Goal: Task Accomplishment & Management: Complete application form

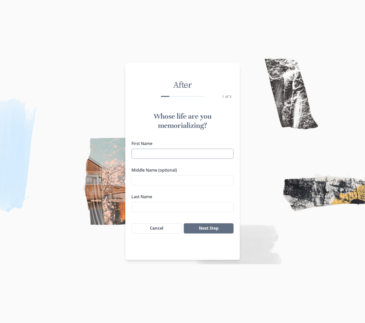
click at [148, 154] on input "First Name" at bounding box center [183, 153] width 102 height 10
type input "[PERSON_NAME]"
type input "[PERSON_NAME] [PERSON_NAME]"
type input "[DEMOGRAPHIC_DATA]"
click at [203, 227] on button "Next Step" at bounding box center [209, 228] width 50 height 10
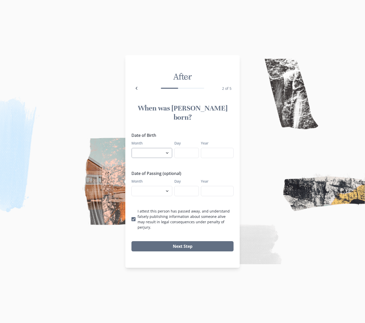
click at [149, 154] on select "January February March April May June July August September October November De…" at bounding box center [152, 153] width 41 height 10
select select "7"
click at [132, 148] on select "January February March April May June July August September October November De…" at bounding box center [152, 153] width 41 height 10
click at [179, 153] on input "Day" at bounding box center [187, 153] width 25 height 10
type input "28"
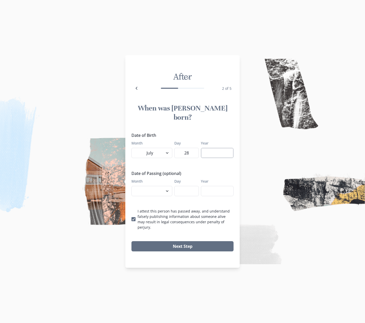
click at [208, 151] on input "Year" at bounding box center [217, 153] width 33 height 10
click at [217, 209] on p "I attest this person has passed away, and understand falsely publishing informa…" at bounding box center [186, 218] width 96 height 21
type input "1933"
click at [132, 219] on input "I attest this person has passed away, and understand falsely publishing informa…" at bounding box center [131, 219] width 0 height 0
click at [129, 219] on div "Date of Birth Month January February March April May June July August September…" at bounding box center [182, 181] width 114 height 102
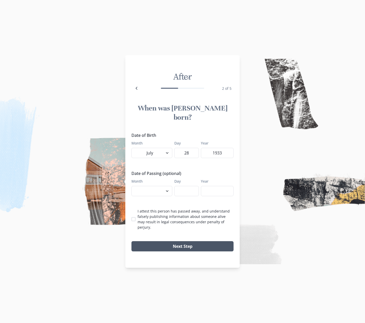
click at [183, 241] on button "Next Step" at bounding box center [183, 246] width 102 height 10
click at [133, 217] on span at bounding box center [134, 219] width 4 height 4
click at [132, 219] on input "I attest this person has passed away, and understand falsely publishing informa…" at bounding box center [131, 219] width 0 height 0
checkbox input "true"
click at [180, 241] on button "Next Step" at bounding box center [183, 246] width 102 height 10
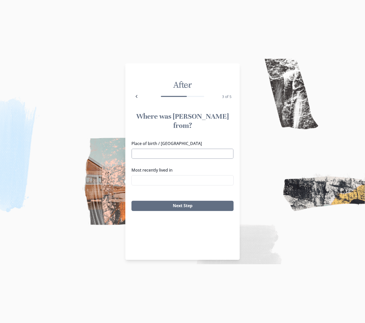
click at [146, 148] on input "Place of birth / [GEOGRAPHIC_DATA]" at bounding box center [183, 153] width 102 height 10
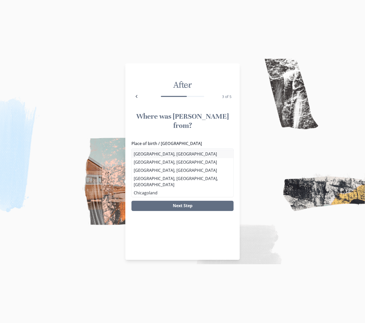
click at [145, 157] on li "[GEOGRAPHIC_DATA], [GEOGRAPHIC_DATA]" at bounding box center [183, 154] width 102 height 8
type input "[GEOGRAPHIC_DATA], [GEOGRAPHIC_DATA]"
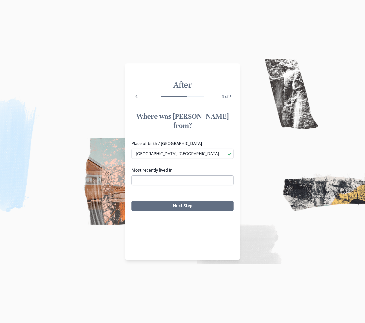
click at [149, 175] on input "Most recently lived in" at bounding box center [183, 180] width 102 height 10
click at [149, 181] on li "[GEOGRAPHIC_DATA], [GEOGRAPHIC_DATA]" at bounding box center [183, 180] width 102 height 8
type input "[GEOGRAPHIC_DATA], [GEOGRAPHIC_DATA]"
click at [170, 201] on button "Next Step" at bounding box center [183, 206] width 102 height 10
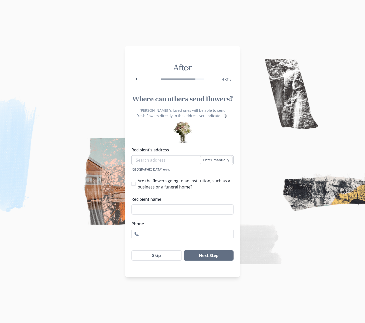
click at [164, 160] on input "Recipient's address" at bounding box center [183, 160] width 102 height 10
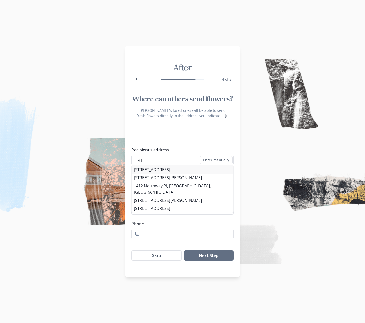
type input "[STREET_ADDRESS][PERSON_NAME]"
type input "[PERSON_NAME]"
type input "3189468088"
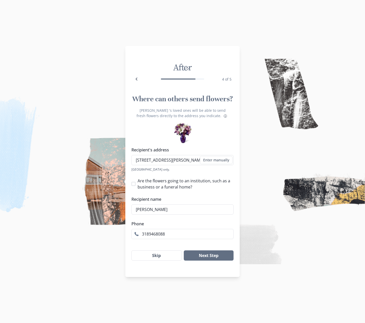
click at [187, 167] on li "[STREET_ADDRESS][PERSON_NAME]" at bounding box center [183, 169] width 102 height 8
type input "[STREET_ADDRESS][PERSON_NAME]"
type input "1"
select select "LA"
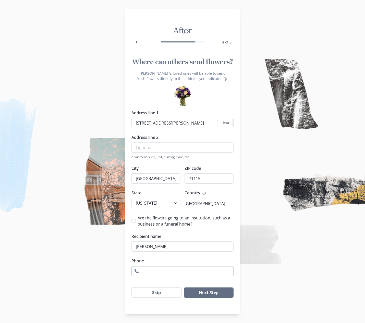
click at [167, 272] on input "Phone" at bounding box center [183, 271] width 102 height 10
type input "3189468088"
click at [208, 294] on button "Next Step" at bounding box center [209, 292] width 50 height 10
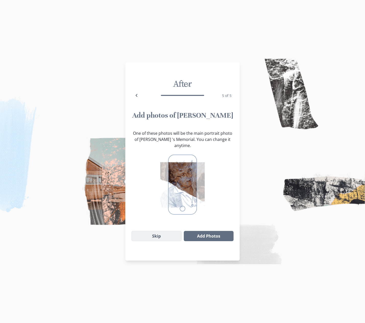
click at [152, 231] on button "Skip" at bounding box center [157, 236] width 50 height 10
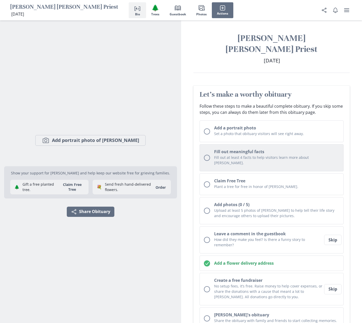
click at [209, 155] on div "Unchecked circle" at bounding box center [207, 158] width 6 height 6
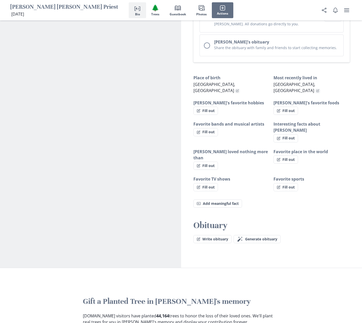
scroll to position [273, 0]
click at [208, 106] on button "Fill out" at bounding box center [205, 110] width 25 height 8
select select "[PERSON_NAME]'s favorite hobbies"
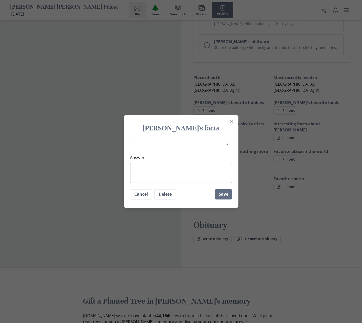
click at [162, 174] on textarea "Answer" at bounding box center [181, 173] width 102 height 20
type textarea "H"
type textarea "x"
type textarea "Hi"
type textarea "x"
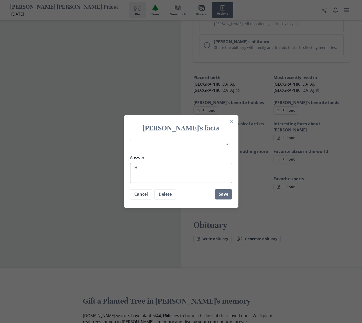
type textarea "Hik"
type textarea "x"
type textarea "Hiki"
type textarea "x"
type textarea "Hikin"
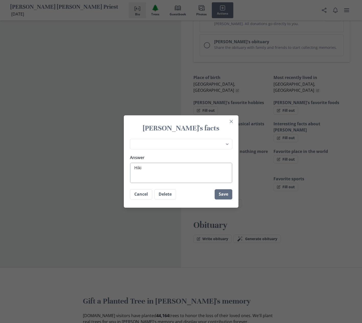
type textarea "x"
type textarea "Hiking"
type textarea "x"
type textarea "Hiking"
type textarea "x"
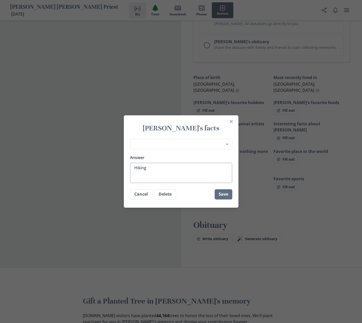
type textarea "Hiking a"
type textarea "x"
type textarea "Hiking an"
type textarea "x"
type textarea "Hiking anf"
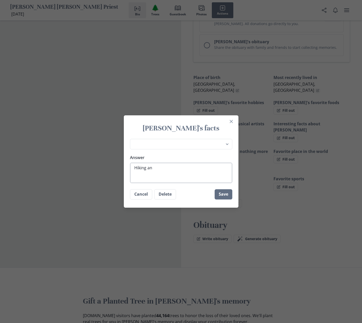
type textarea "x"
type textarea "Hiking anf"
type textarea "x"
type textarea "Hiking anf"
type textarea "x"
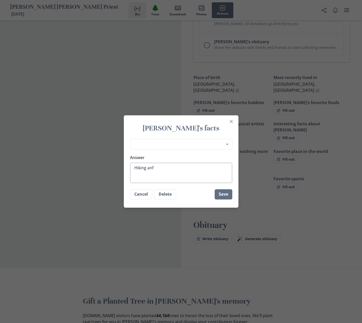
type textarea "Hiking an"
type textarea "x"
type textarea "Hiking and"
type textarea "x"
type textarea "Hiking and"
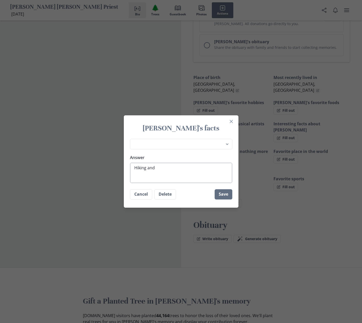
type textarea "x"
type textarea "Hiking and m"
type textarea "x"
type textarea "Hiking and mo"
type textarea "x"
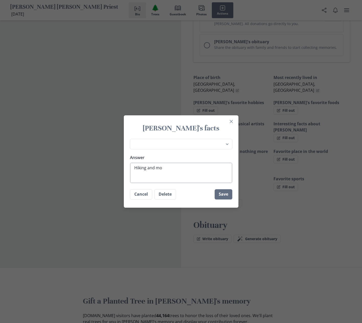
type textarea "Hiking and mou"
type textarea "x"
type textarea "Hiking and moun"
type textarea "x"
type textarea "Hiking and mount"
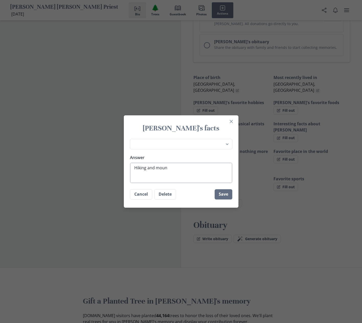
type textarea "x"
type textarea "Hiking and mounta"
type textarea "x"
type textarea "Hiking and mountai"
type textarea "x"
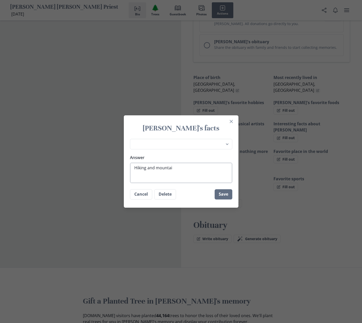
type textarea "Hiking and mountain"
type textarea "x"
type textarea "Hiking and mountain"
type textarea "x"
type textarea "Hiking and mountain c"
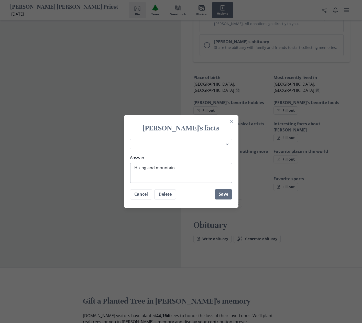
type textarea "x"
type textarea "Hiking and mountain cl"
type textarea "x"
type textarea "Hiking and mountain cli"
type textarea "x"
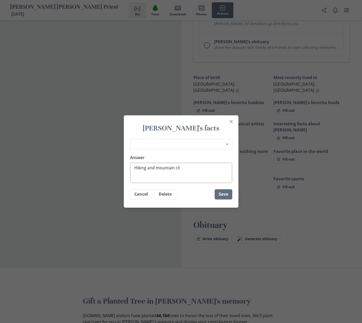
type textarea "Hiking and mountain clim"
type textarea "x"
type textarea "Hiking and mountain climb"
type textarea "x"
type textarea "Hiking and mountain climbl"
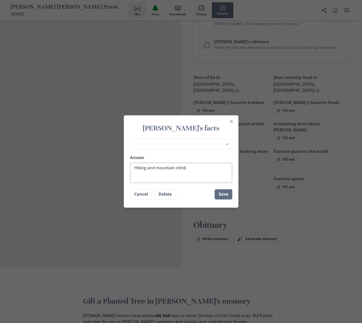
type textarea "x"
type textarea "Hiking and mountain climbli"
type textarea "x"
type textarea "Hiking and mountain climblin"
type textarea "x"
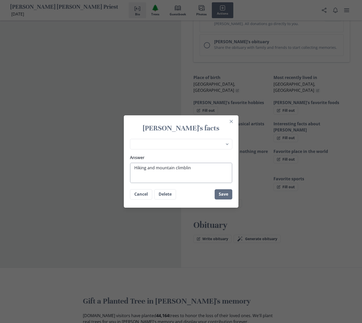
type textarea "Hiking and mountain climbling"
type textarea "x"
type textarea "Hiking and mountain climbling="
type textarea "x"
type textarea "Hiking and mountain climbling"
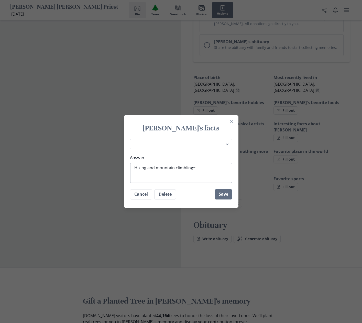
type textarea "x"
type textarea "Hiking and mountain climblin"
type textarea "x"
type textarea "Hiking and mountain climbli"
type textarea "x"
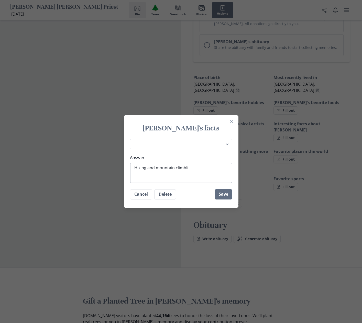
type textarea "Hiking and mountain climbl"
type textarea "x"
type textarea "Hiking and mountain climb"
type textarea "x"
type textarea "Hiking and mountain climbi"
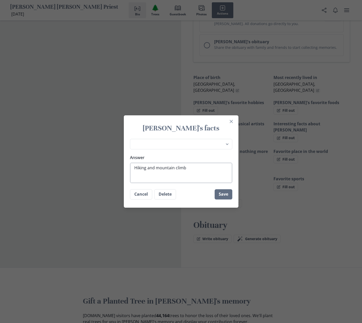
type textarea "x"
type textarea "Hiking and mountain climbin"
type textarea "x"
type textarea "Hiking and mountain climbing"
type textarea "x"
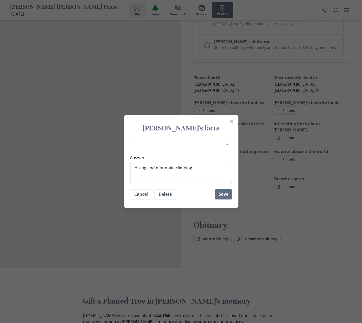
type textarea "Hiking and mountain climbing"
type textarea "x"
type textarea "Hiking and mountain climbing"
click at [221, 195] on button "Save" at bounding box center [223, 194] width 18 height 10
type textarea "x"
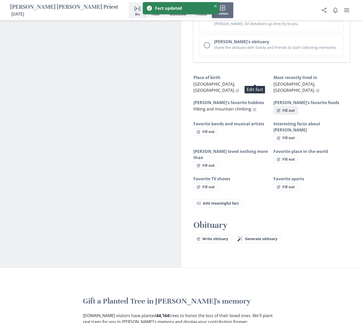
click at [290, 106] on button "Fill out" at bounding box center [285, 110] width 25 height 8
select select "[PERSON_NAME]'s favorite foods"
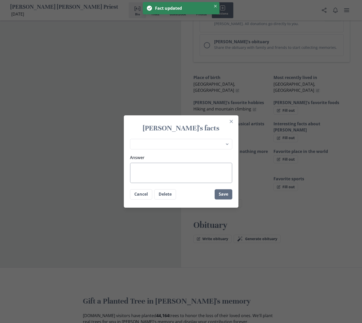
click at [144, 172] on textarea "Answer" at bounding box center [181, 173] width 102 height 20
type textarea "x"
type textarea "H"
type textarea "x"
type textarea "Ha"
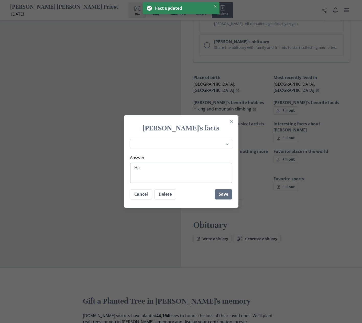
type textarea "x"
type textarea "Ham"
type textarea "x"
type textarea "Hamb"
type textarea "x"
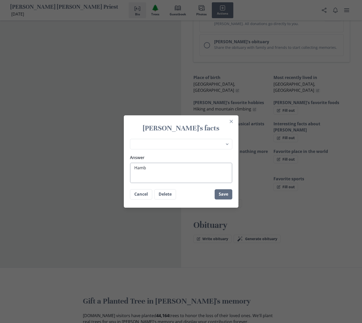
type textarea "Hambu"
type textarea "x"
type textarea "Hambut"
type textarea "x"
type textarea "Hambu"
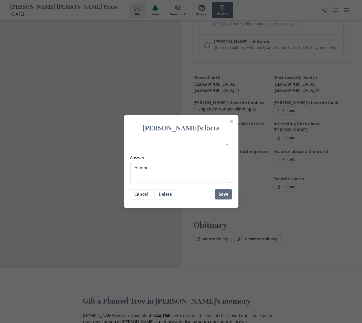
type textarea "x"
type textarea "Hambur"
type textarea "x"
type textarea "[GEOGRAPHIC_DATA]"
type textarea "x"
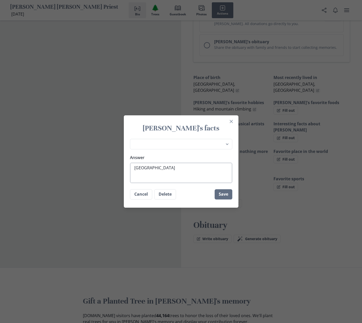
type textarea "Hamburge"
type textarea "x"
type textarea "Hamburger"
type textarea "x"
type textarea "Hamburgers"
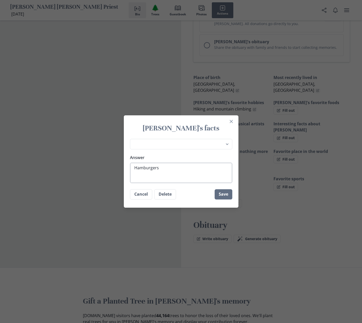
type textarea "x"
type textarea "Hamburgers"
click at [223, 194] on button "Save" at bounding box center [223, 194] width 18 height 10
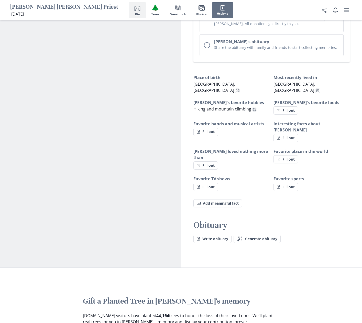
type textarea "x"
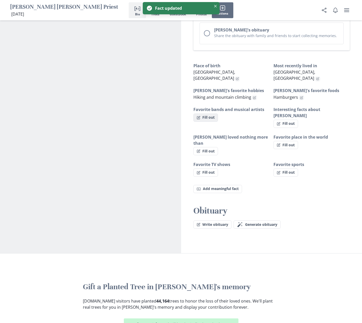
click at [210, 113] on button "Fill out" at bounding box center [205, 117] width 25 height 8
select select "Favorite bands and musical artists"
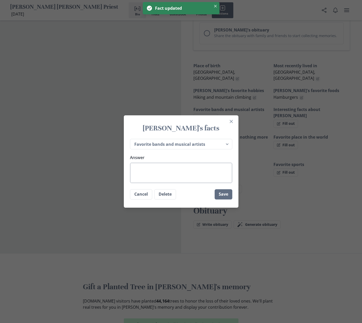
click at [156, 174] on textarea "Answer" at bounding box center [181, 173] width 102 height 20
type textarea "x"
type textarea "W"
type textarea "x"
type textarea "Wi"
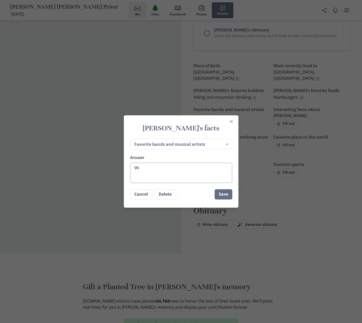
type textarea "x"
type textarea "Wil"
type textarea "x"
type textarea "Will"
type textarea "x"
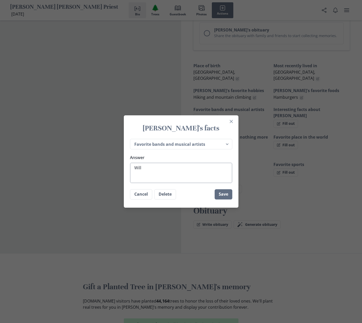
type textarea "[PERSON_NAME]"
type textarea "x"
type textarea "[PERSON_NAME]"
type textarea "x"
type textarea "[PERSON_NAME]"
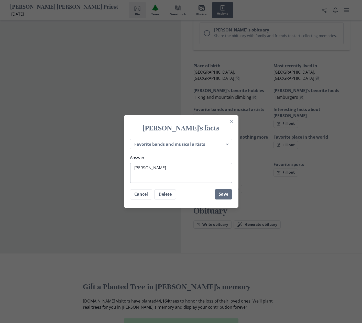
type textarea "x"
type textarea "[PERSON_NAME]"
type textarea "x"
type textarea "[PERSON_NAME]"
type textarea "x"
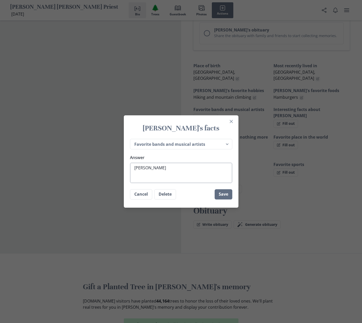
type textarea "[PERSON_NAME]"
type textarea "x"
type textarea "[PERSON_NAME]"
type textarea "x"
type textarea "[PERSON_NAME]"
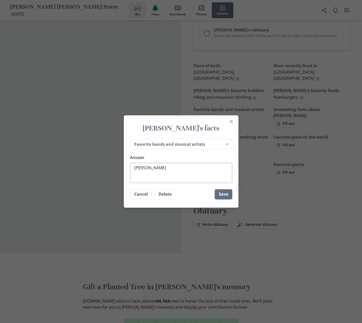
type textarea "x"
type textarea "[PERSON_NAME]"
type textarea "x"
type textarea "[PERSON_NAME]"
click at [226, 196] on button "Save" at bounding box center [223, 194] width 18 height 10
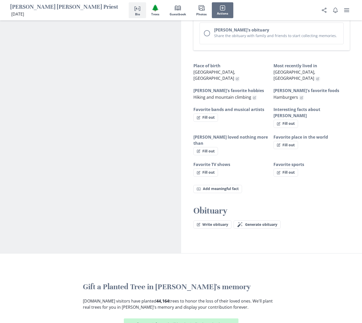
type textarea "x"
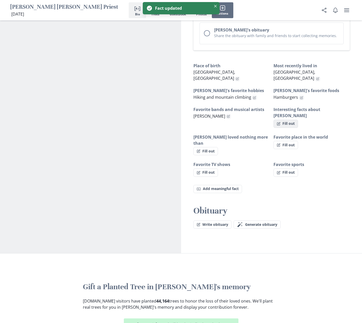
click at [293, 120] on button "Fill out" at bounding box center [285, 124] width 25 height 8
select select "Interesting facts about [PERSON_NAME]"
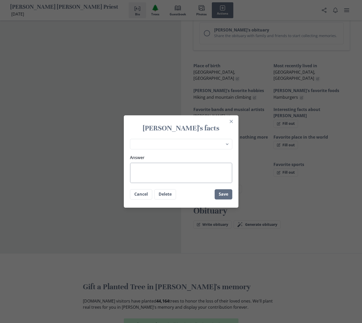
click at [188, 165] on textarea "Answer" at bounding box center [181, 173] width 102 height 20
type textarea "x"
type textarea "R"
type textarea "x"
type textarea "RE"
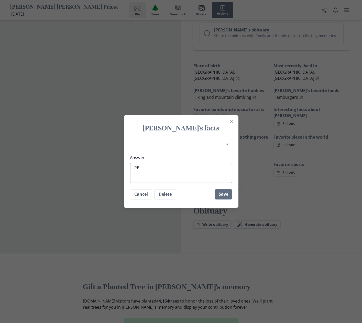
type textarea "x"
type textarea "REt"
type textarea "x"
type textarea "REti"
type textarea "x"
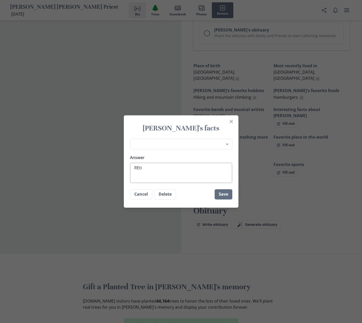
type textarea "REtir"
type textarea "x"
type textarea "REtire"
type textarea "x"
type textarea "REtire"
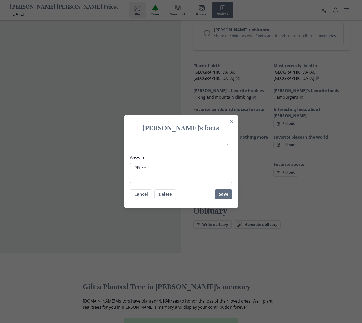
type textarea "x"
type textarea "REtire"
type textarea "x"
type textarea "REtir"
type textarea "x"
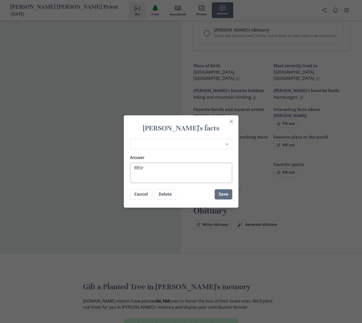
type textarea "REti"
type textarea "x"
type textarea "REt"
type textarea "x"
type textarea "RE"
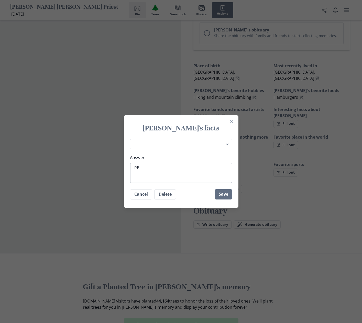
type textarea "x"
type textarea "R"
type textarea "x"
type textarea "Re"
type textarea "x"
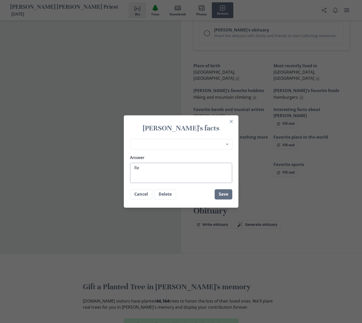
type textarea "Ret"
type textarea "x"
type textarea "Reti"
type textarea "x"
click at [229, 196] on button "Save" at bounding box center [223, 194] width 18 height 10
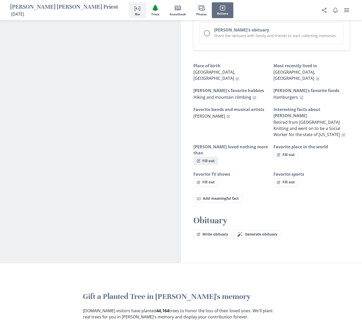
click at [209, 157] on button "Fill out" at bounding box center [205, 161] width 25 height 8
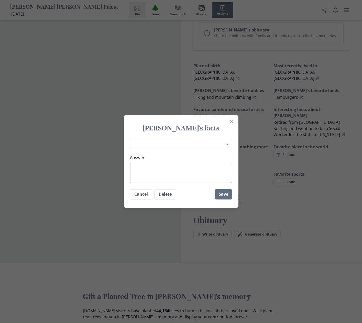
click at [185, 164] on textarea "Answer" at bounding box center [181, 173] width 102 height 20
click at [230, 144] on select "Place of birth Most recently lived in [PERSON_NAME]'s favorite hobbies [PERSON_…" at bounding box center [181, 144] width 102 height 10
click at [189, 166] on textarea "His family and ch" at bounding box center [181, 173] width 102 height 20
click at [219, 197] on button "Save" at bounding box center [223, 194] width 18 height 10
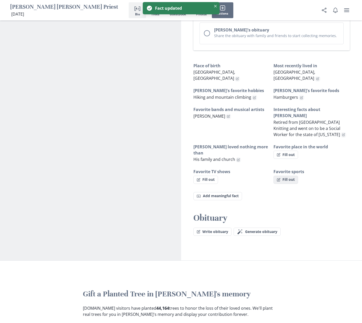
click at [286, 176] on button "Fill out" at bounding box center [285, 180] width 25 height 8
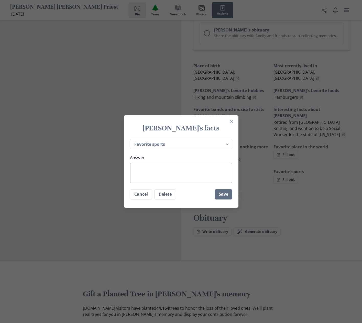
click at [150, 171] on textarea "Answer" at bounding box center [181, 173] width 102 height 20
click at [223, 194] on button "Save" at bounding box center [223, 194] width 18 height 10
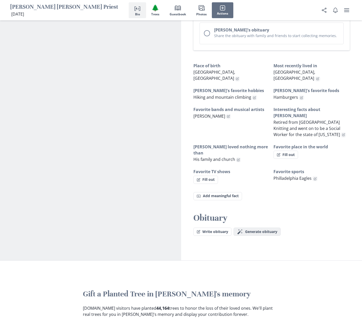
click at [245, 229] on span "Generate obituary" at bounding box center [261, 231] width 32 height 4
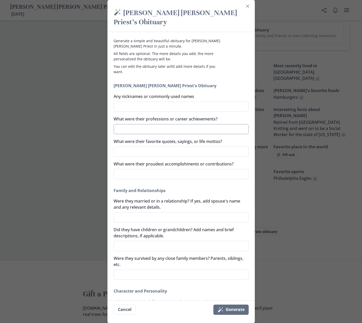
click at [140, 124] on textarea "What were their professions or career achievements?" at bounding box center [180, 129] width 135 height 10
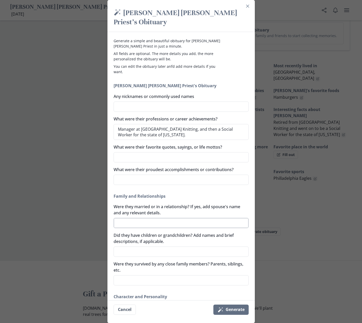
click at [156, 218] on textarea "Were they married or in a relationship? If yes, add spouse's name and any relev…" at bounding box center [180, 223] width 135 height 10
click at [138, 246] on textarea "Did they have children or grandchildren? Add names and brief descriptions, if a…" at bounding box center [180, 251] width 135 height 10
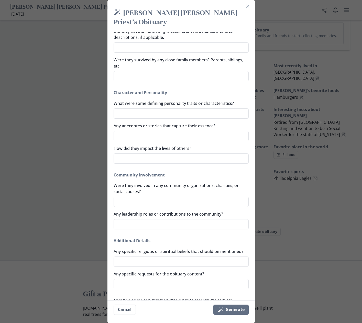
scroll to position [204, 0]
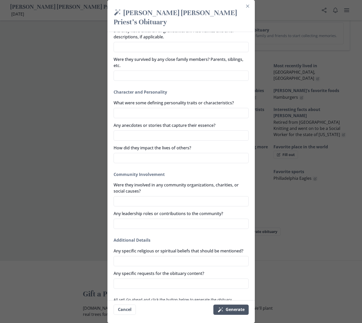
click at [227, 308] on button "Magic wand Generate" at bounding box center [230, 309] width 35 height 10
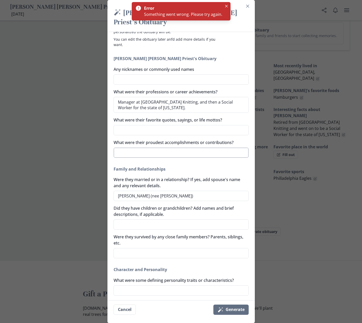
scroll to position [0, 0]
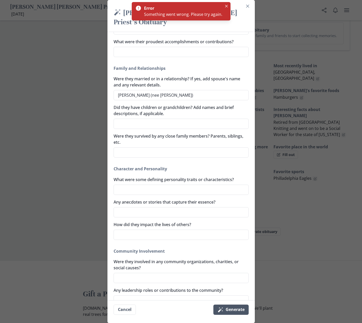
click at [227, 313] on button "Magic wand Generate" at bounding box center [230, 309] width 35 height 10
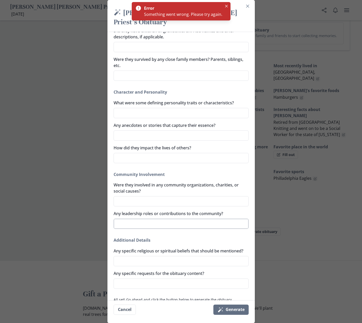
scroll to position [214, 0]
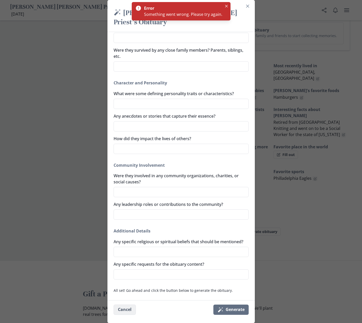
click at [127, 310] on button "Cancel" at bounding box center [124, 309] width 22 height 10
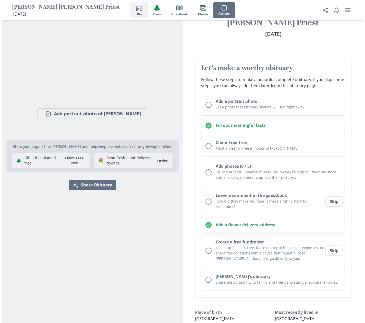
scroll to position [0, 0]
